Goal: Register for event/course: Register for event/course

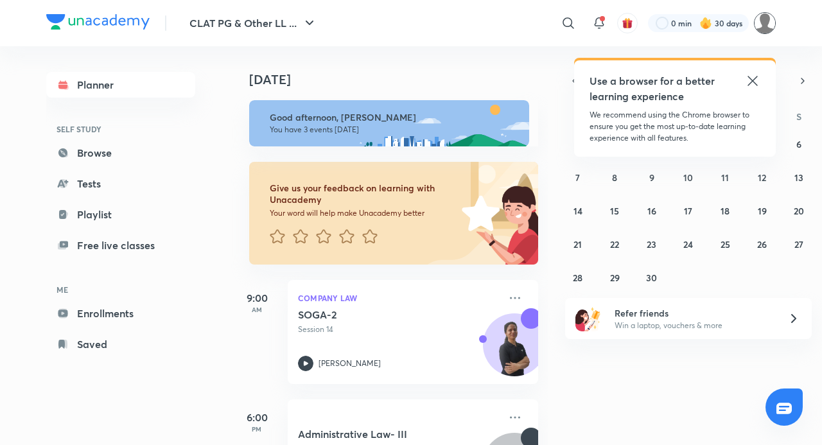
click at [774, 22] on img at bounding box center [765, 23] width 22 height 22
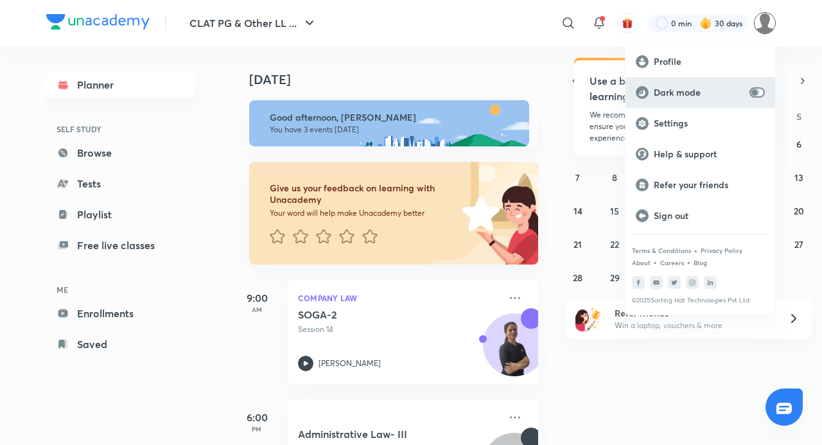
click at [756, 87] on input "checkbox" at bounding box center [755, 92] width 31 height 10
checkbox input "true"
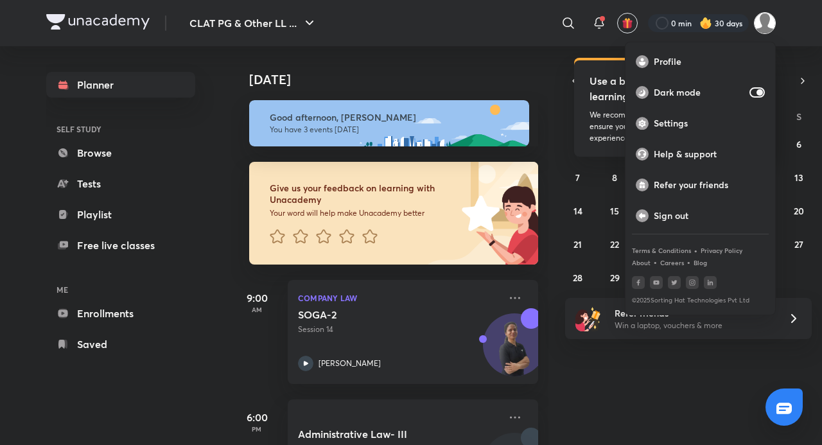
click at [675, 377] on div at bounding box center [411, 222] width 822 height 445
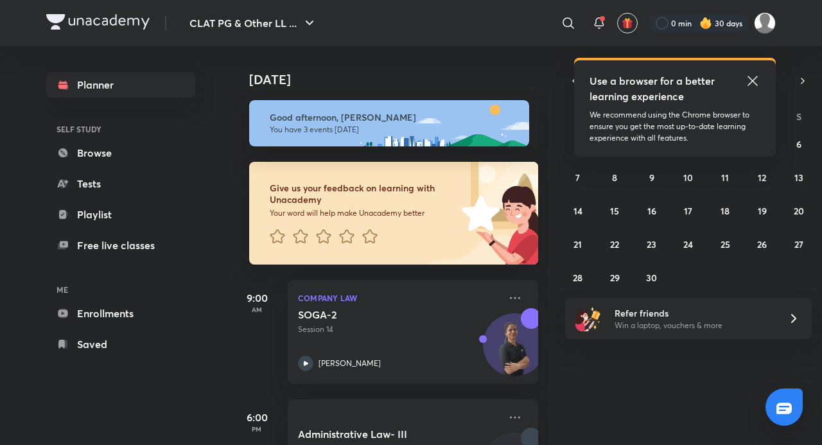
drag, startPoint x: 668, startPoint y: 375, endPoint x: 686, endPoint y: 344, distance: 35.7
click at [668, 371] on div "Today Good afternoon, Adithyan You have 3 events today Give us your feedback on…" at bounding box center [525, 245] width 589 height 399
click at [754, 79] on icon at bounding box center [752, 80] width 15 height 15
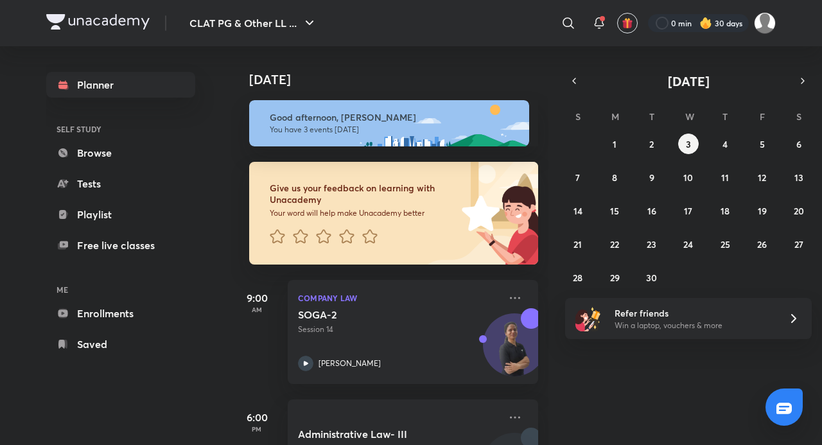
drag, startPoint x: 670, startPoint y: 148, endPoint x: 663, endPoint y: 145, distance: 7.8
click at [668, 148] on div "31 1 2 3 4 5 6 7 8 9 10 11 12 13 14 15 16 17 18 19 20 21 22 23 24 25 26 27 28 2…" at bounding box center [688, 211] width 247 height 154
click at [662, 145] on div "31 1 2 3 4 5 6 7 8 9 10 11 12 13 14 15 16 17 18 19 20 21 22 23 24 25 26 27 28 2…" at bounding box center [688, 211] width 247 height 154
click at [655, 142] on button "2" at bounding box center [652, 144] width 21 height 21
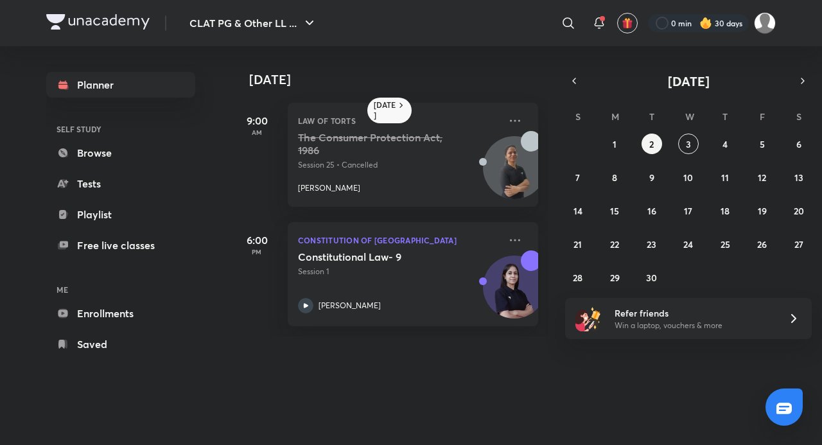
click at [691, 133] on div "S M T W T F S 31 1 2 3 4 5 6 7 8 9 10 11 12 13 14 15 16 17 18 19 20 21 22 23 24…" at bounding box center [688, 196] width 247 height 182
click at [685, 139] on button "3" at bounding box center [688, 144] width 21 height 21
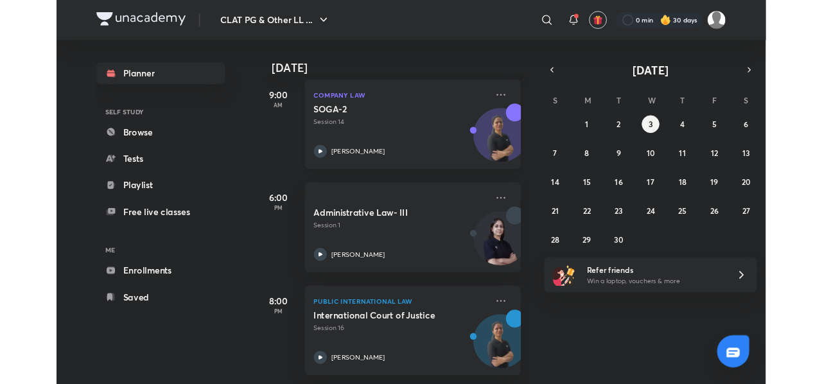
scroll to position [198, 0]
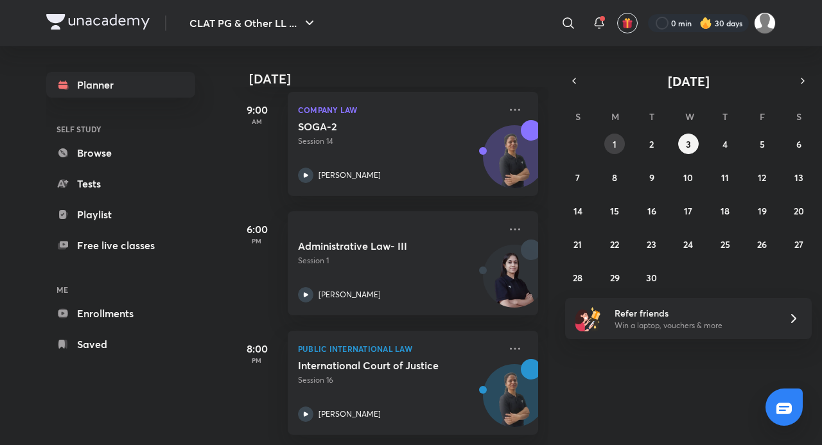
click at [614, 142] on abbr "1" at bounding box center [615, 144] width 4 height 12
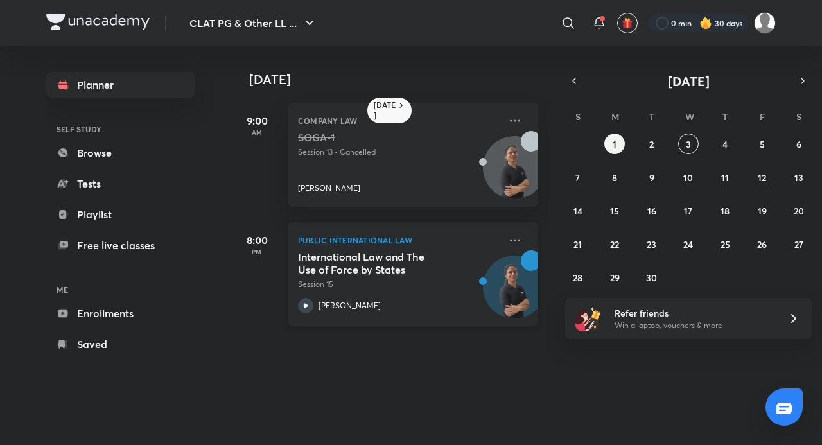
click at [305, 303] on icon at bounding box center [306, 305] width 4 height 4
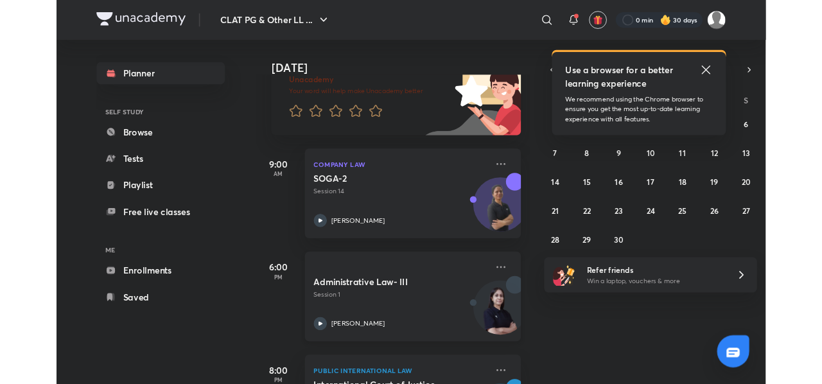
scroll to position [198, 0]
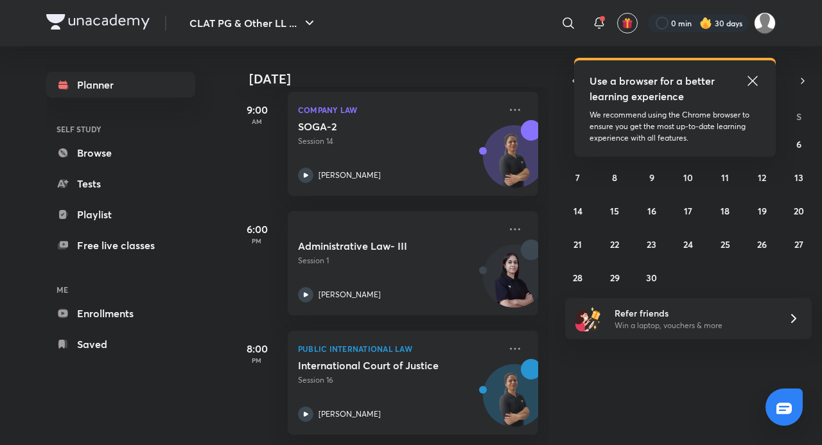
drag, startPoint x: 760, startPoint y: 69, endPoint x: 754, endPoint y: 73, distance: 6.6
click at [757, 69] on div "Use a browser for a better learning experience We recommend using the Chrome br…" at bounding box center [675, 108] width 202 height 96
click at [754, 73] on div "Use a browser for a better learning experience We recommend using the Chrome br…" at bounding box center [675, 108] width 202 height 96
click at [753, 75] on icon at bounding box center [752, 80] width 15 height 15
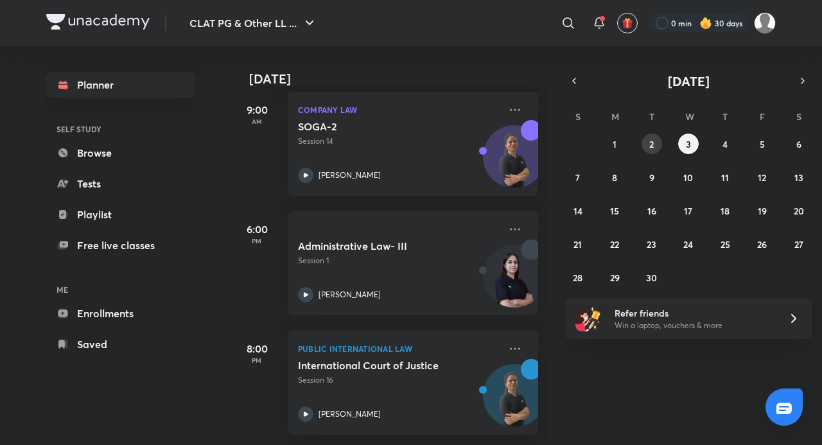
click at [656, 140] on button "2" at bounding box center [652, 144] width 21 height 21
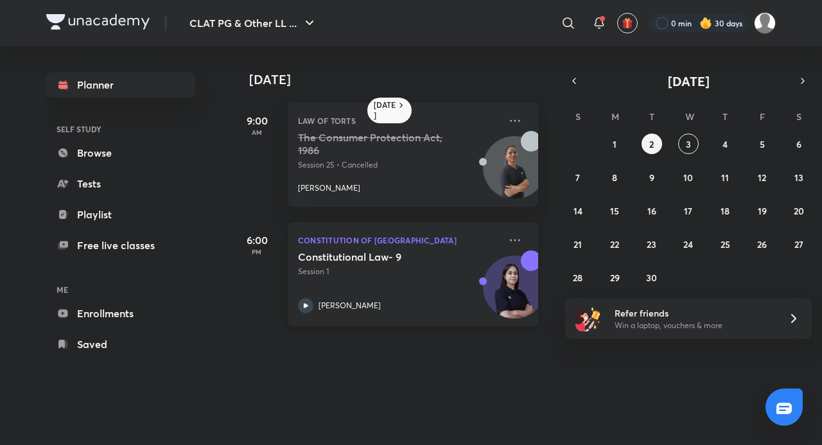
click at [335, 265] on div "Constitutional Law- 9 Session 1" at bounding box center [399, 264] width 202 height 27
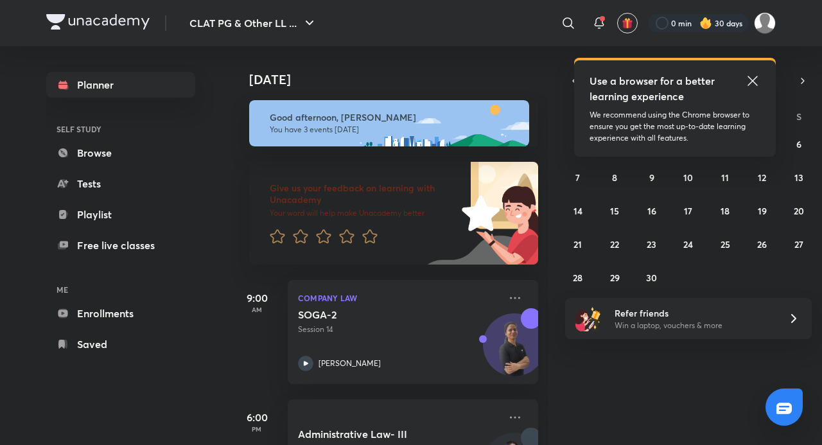
click at [757, 78] on icon at bounding box center [752, 80] width 15 height 15
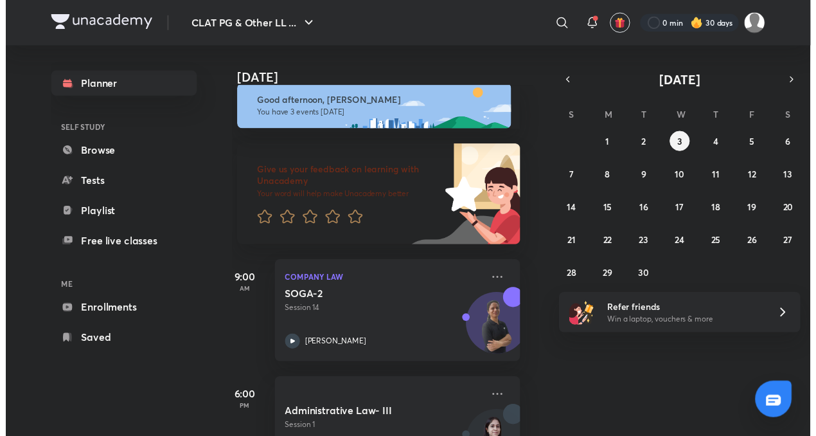
scroll to position [0, 13]
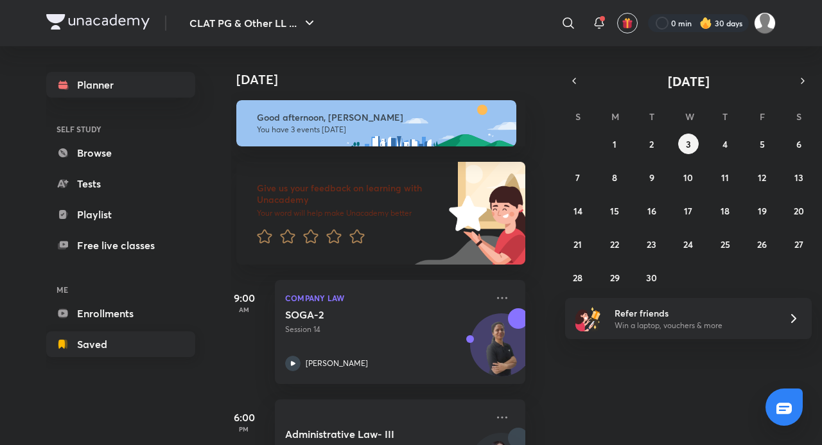
click at [109, 350] on link "Saved" at bounding box center [120, 345] width 149 height 26
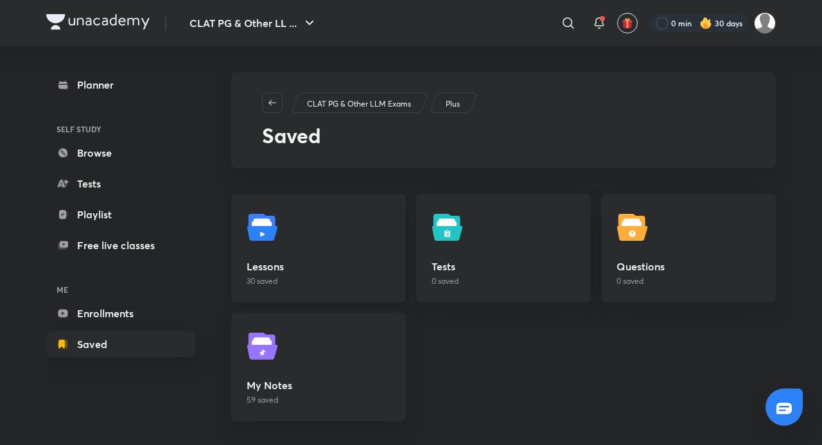
click at [237, 269] on link "Lessons 30 saved" at bounding box center [318, 248] width 175 height 109
click at [256, 269] on h5 "Lessons" at bounding box center [319, 266] width 144 height 15
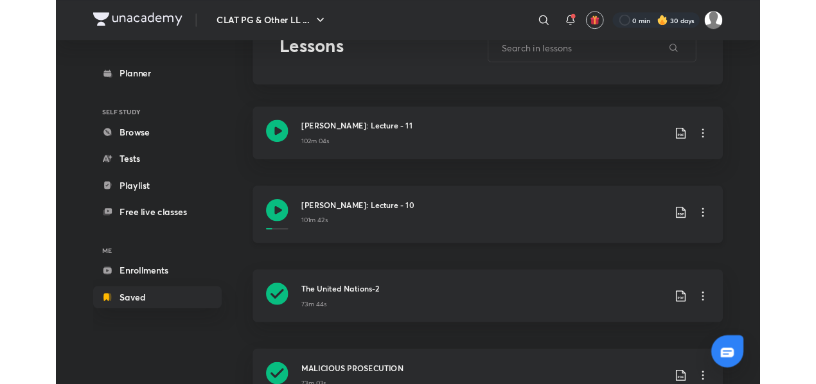
scroll to position [128, 0]
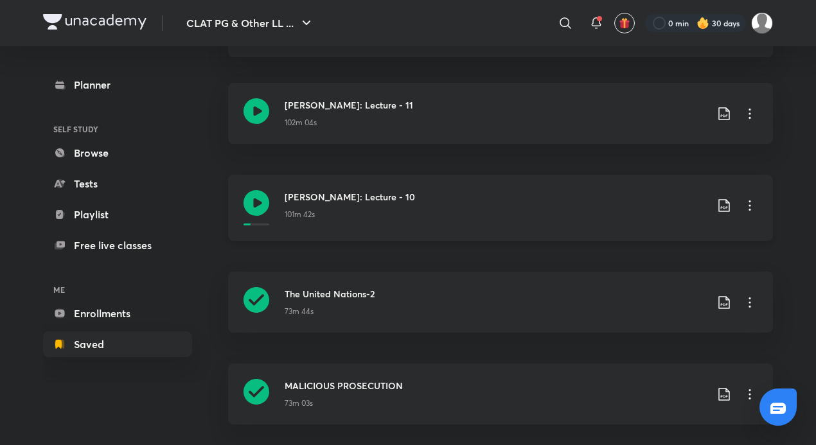
click at [250, 200] on icon at bounding box center [257, 203] width 26 height 26
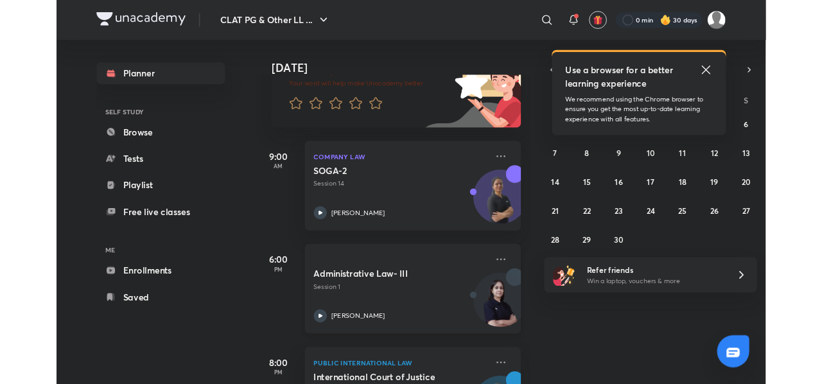
scroll to position [193, 0]
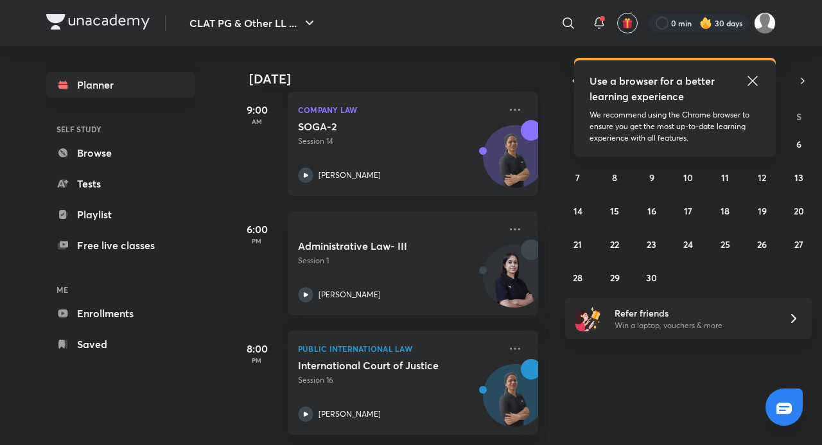
click at [312, 173] on icon at bounding box center [305, 175] width 15 height 15
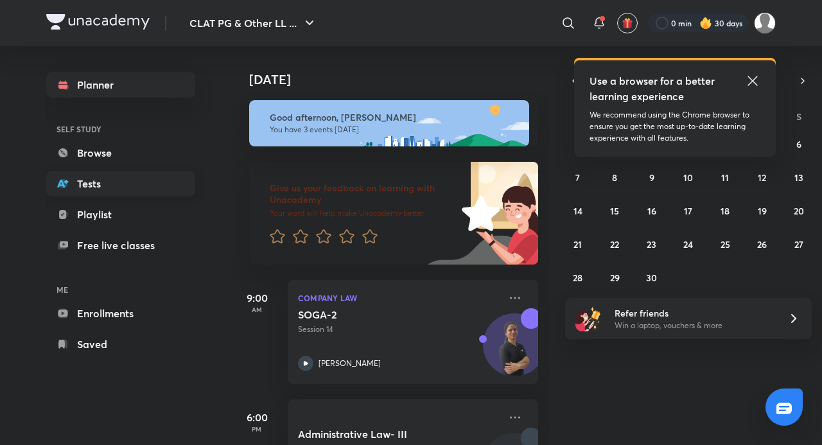
click at [125, 194] on link "Tests" at bounding box center [120, 184] width 149 height 26
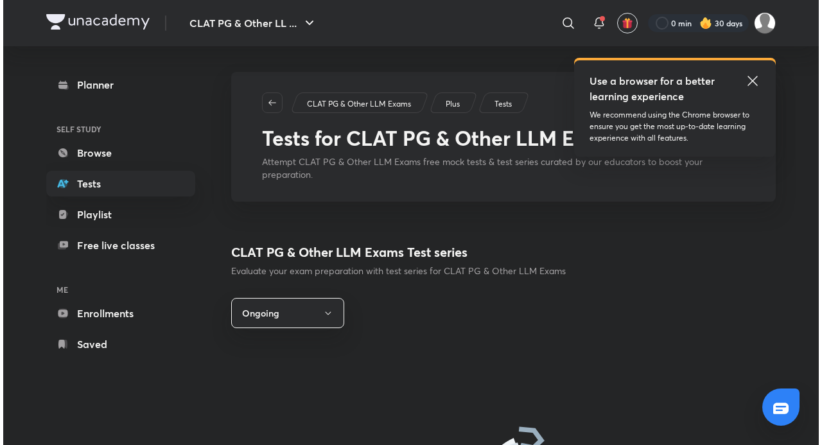
scroll to position [131, 0]
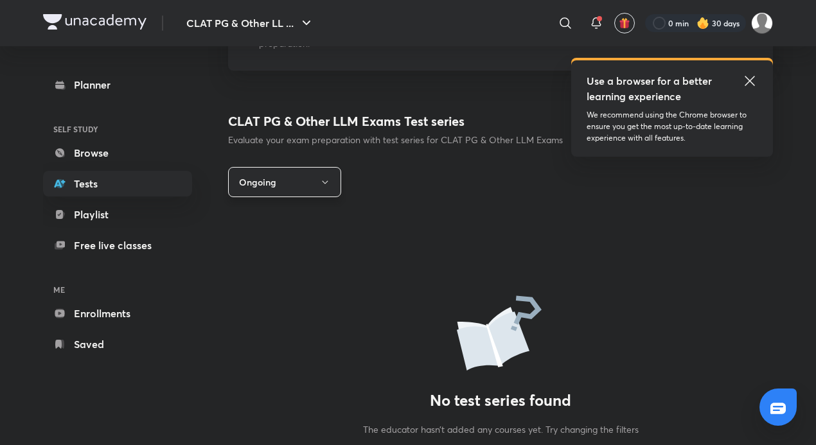
click at [314, 179] on button "Ongoing" at bounding box center [284, 182] width 113 height 30
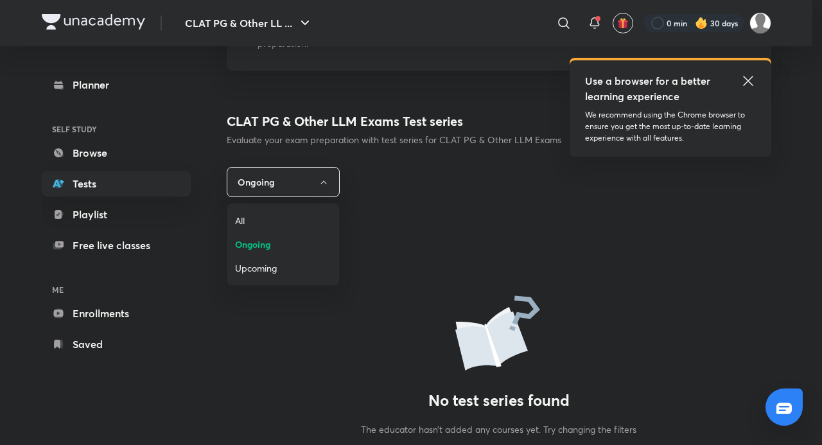
click at [258, 216] on span "All" at bounding box center [283, 220] width 96 height 13
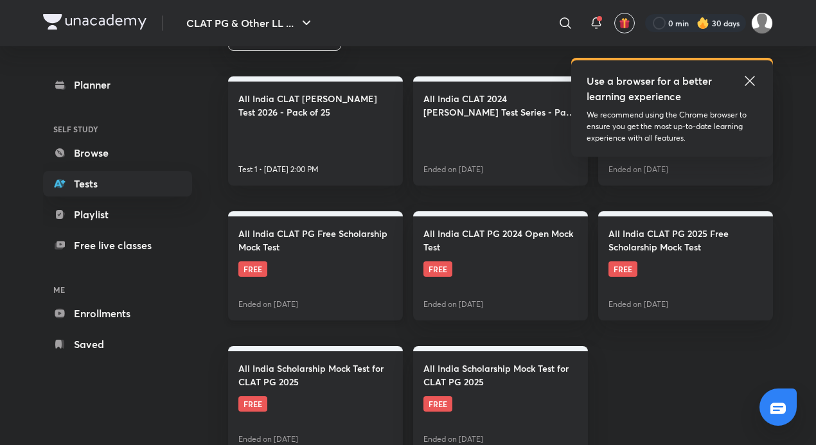
scroll to position [303, 0]
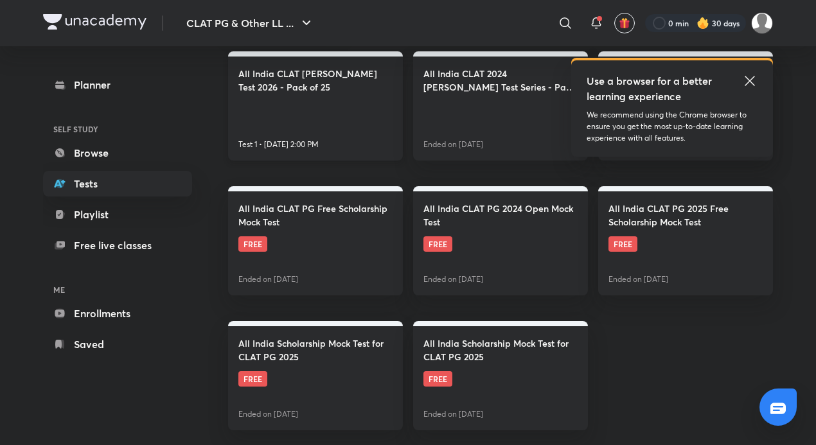
click at [361, 138] on link "All India CLAT [PERSON_NAME] Test 2026 - Pack of 25 Test 1 • [DATE] 2:00 PM" at bounding box center [315, 105] width 175 height 109
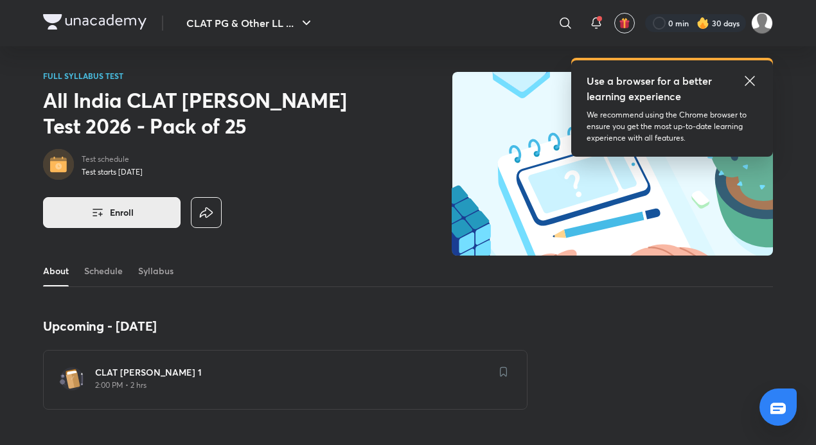
click at [112, 214] on span "Enroll" at bounding box center [122, 212] width 24 height 13
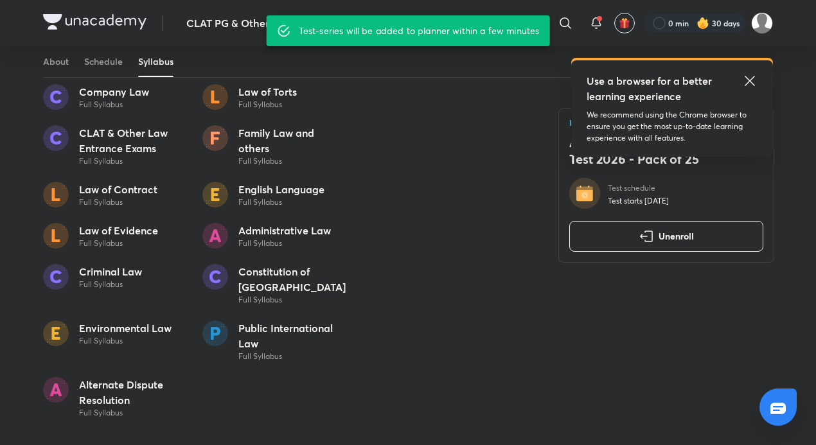
scroll to position [771, 0]
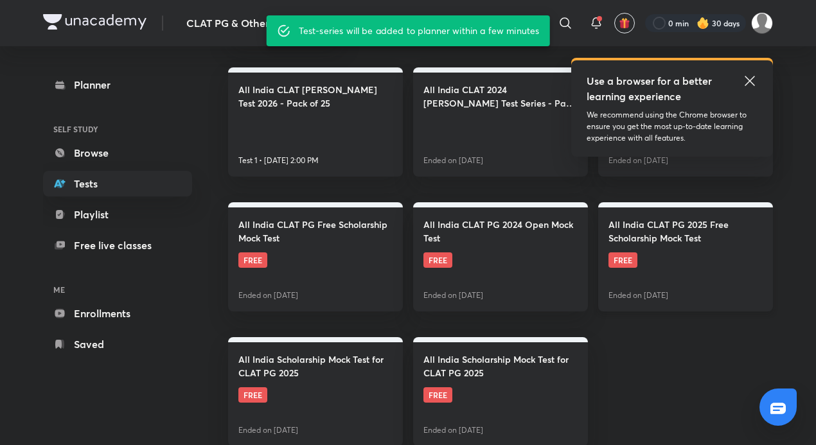
scroll to position [303, 0]
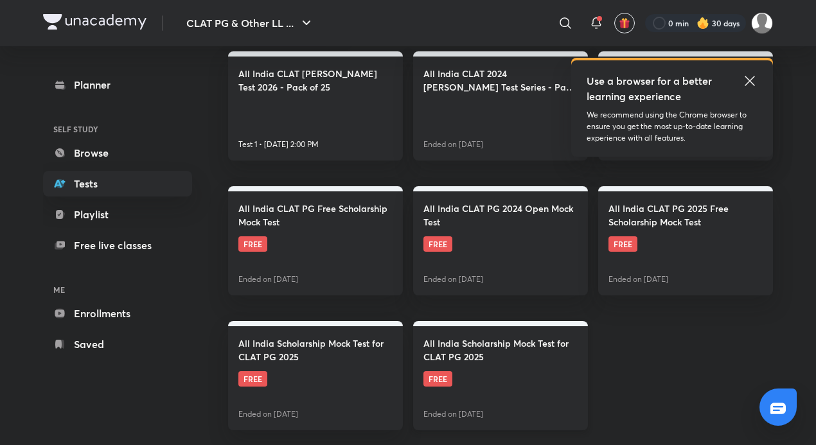
click at [481, 378] on link "All India Scholarship Mock Test for CLAT PG 2025 FREE Ended on [DATE]" at bounding box center [500, 375] width 175 height 109
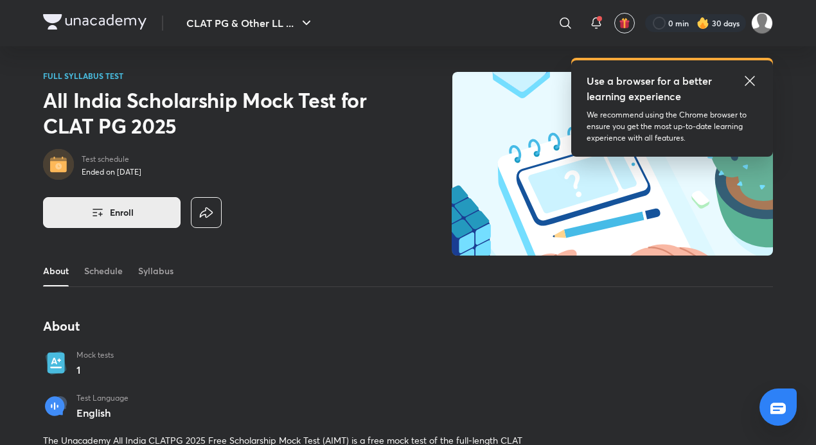
click at [122, 209] on span "Enroll" at bounding box center [122, 212] width 24 height 13
